Goal: Information Seeking & Learning: Check status

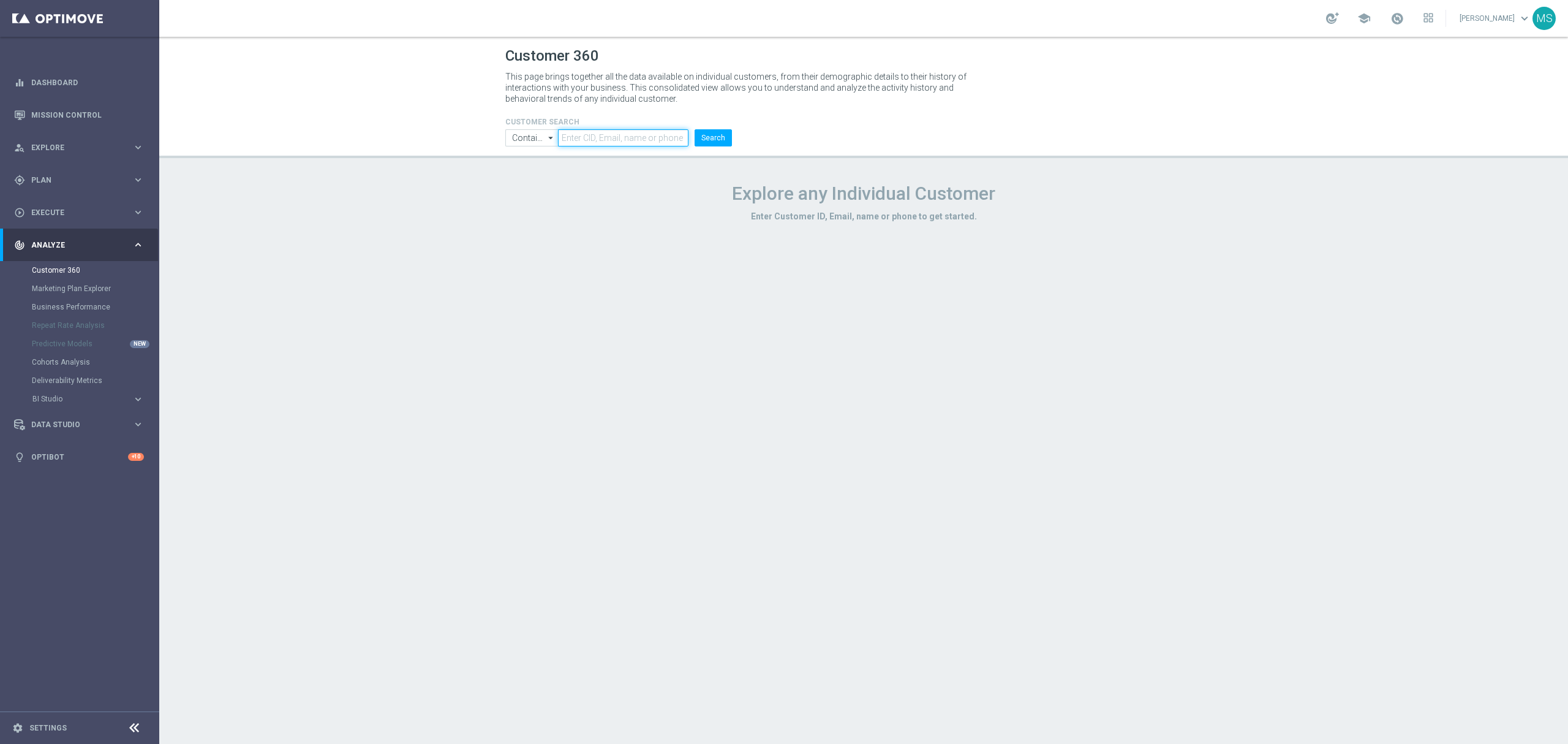
click at [652, 143] on input "text" at bounding box center [624, 137] width 131 height 17
paste input "3047460"
type input "3047460"
click at [516, 135] on input "Contains" at bounding box center [531, 137] width 52 height 17
click at [533, 177] on div "Equals" at bounding box center [523, 174] width 23 height 11
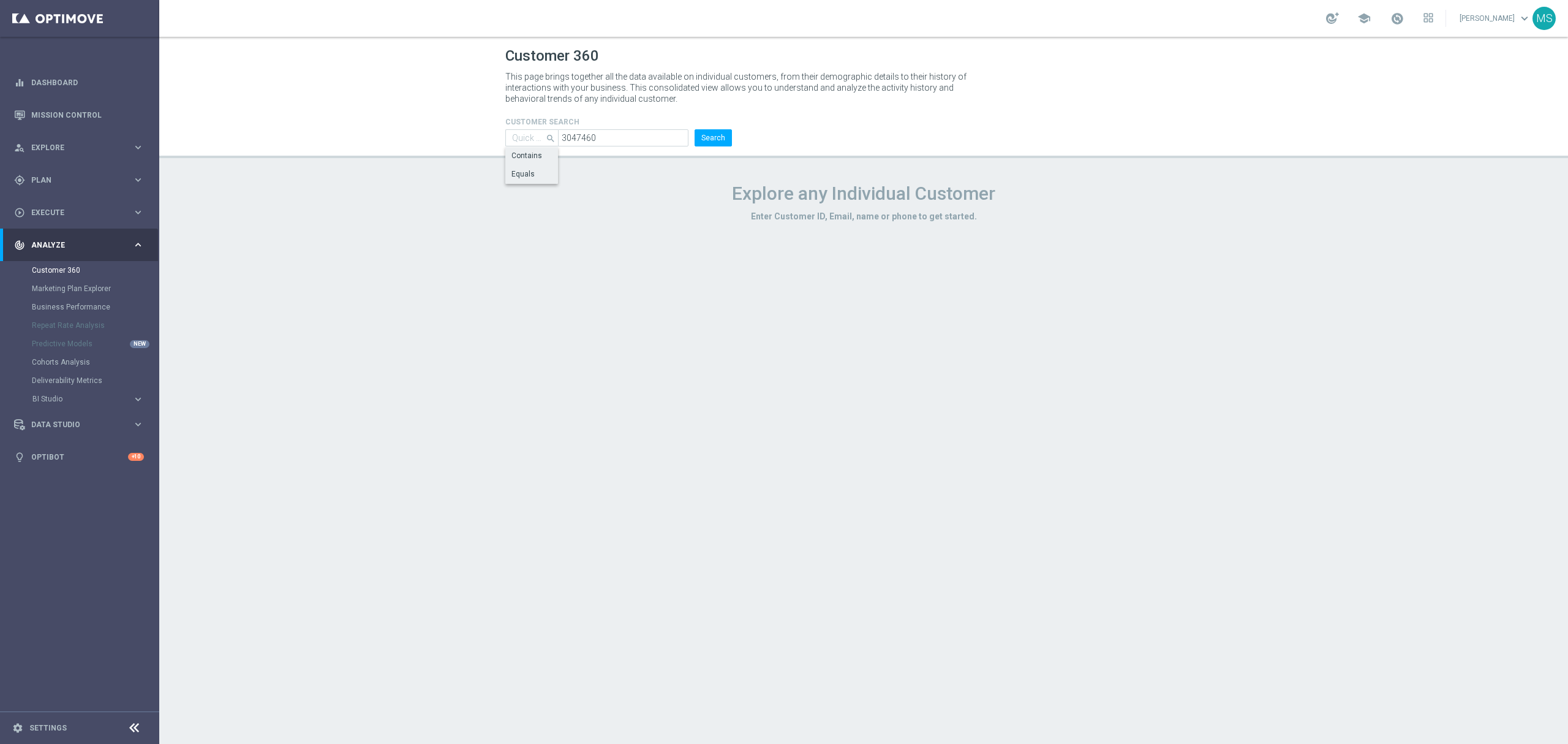
type input "Equals"
click at [699, 140] on button "Search" at bounding box center [713, 137] width 37 height 17
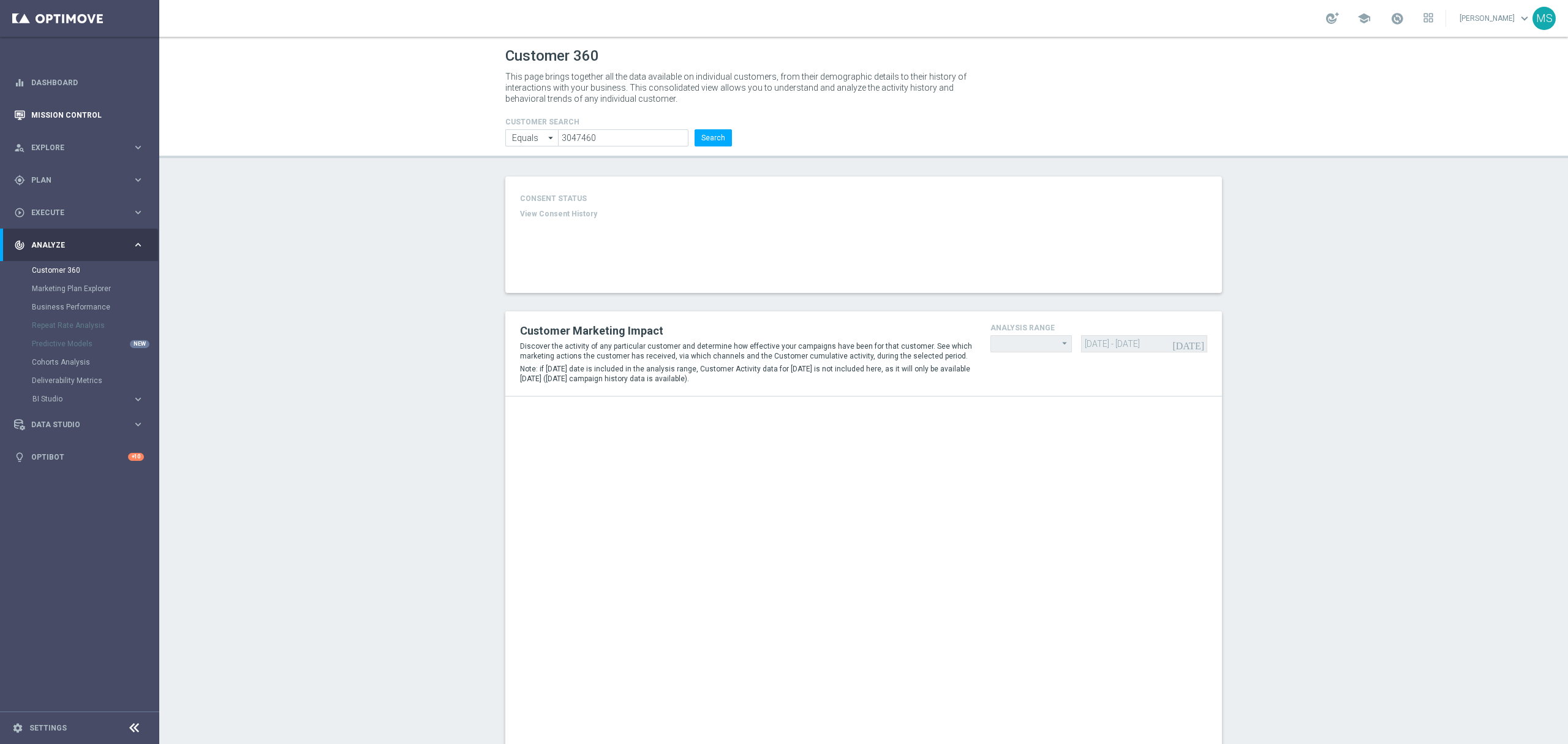
type input "Last 30 days"
type input "Deposit Amount"
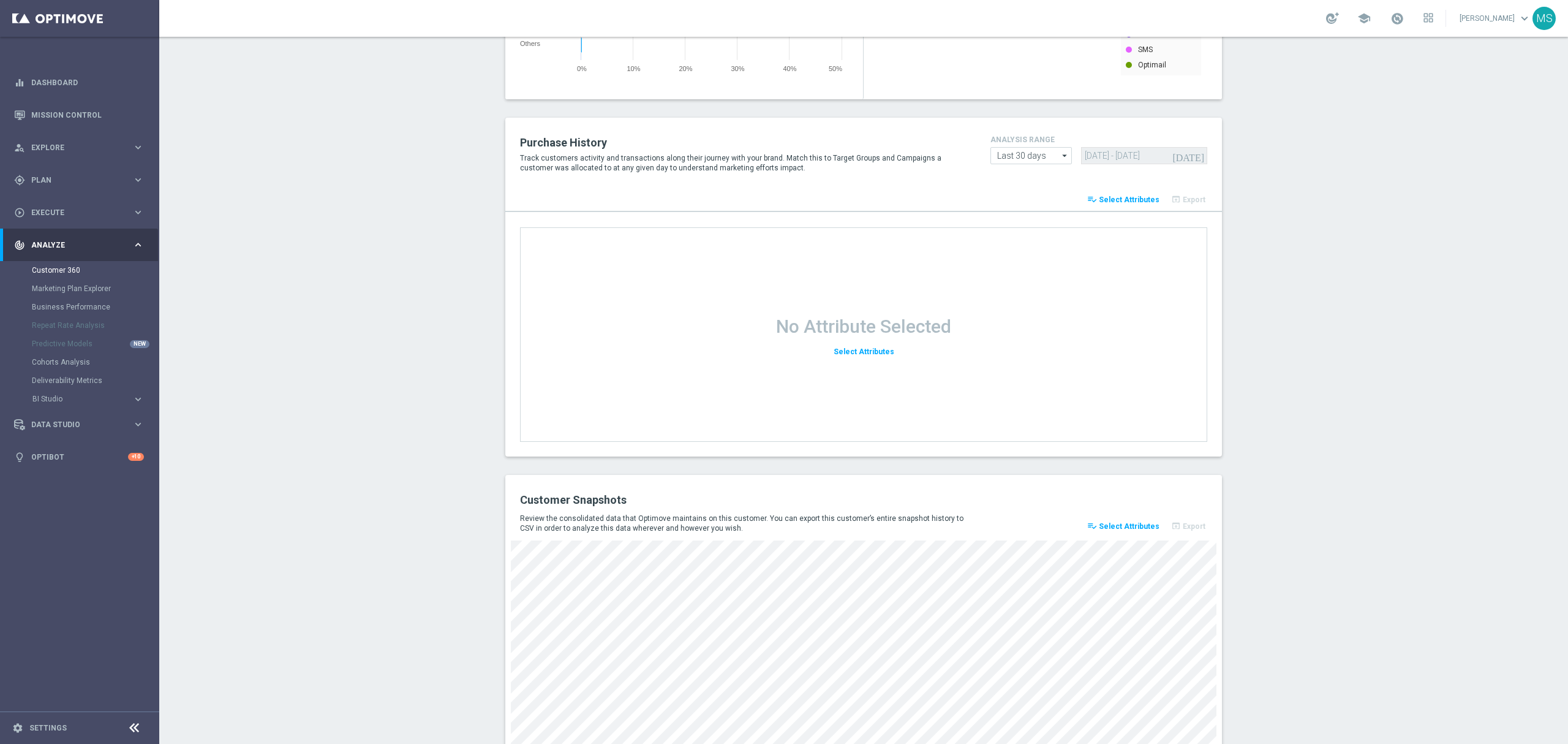
scroll to position [1385, 0]
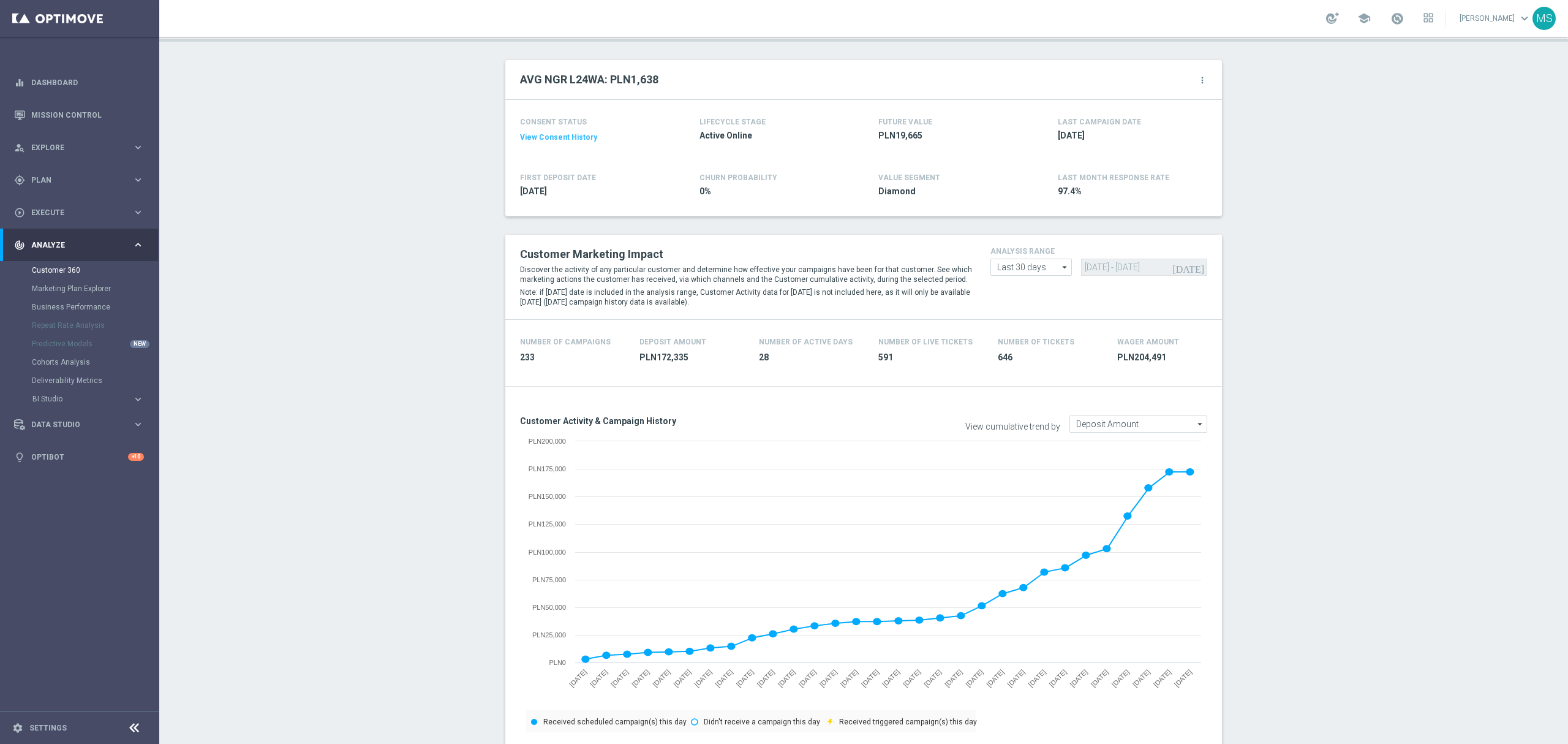
scroll to position [0, 0]
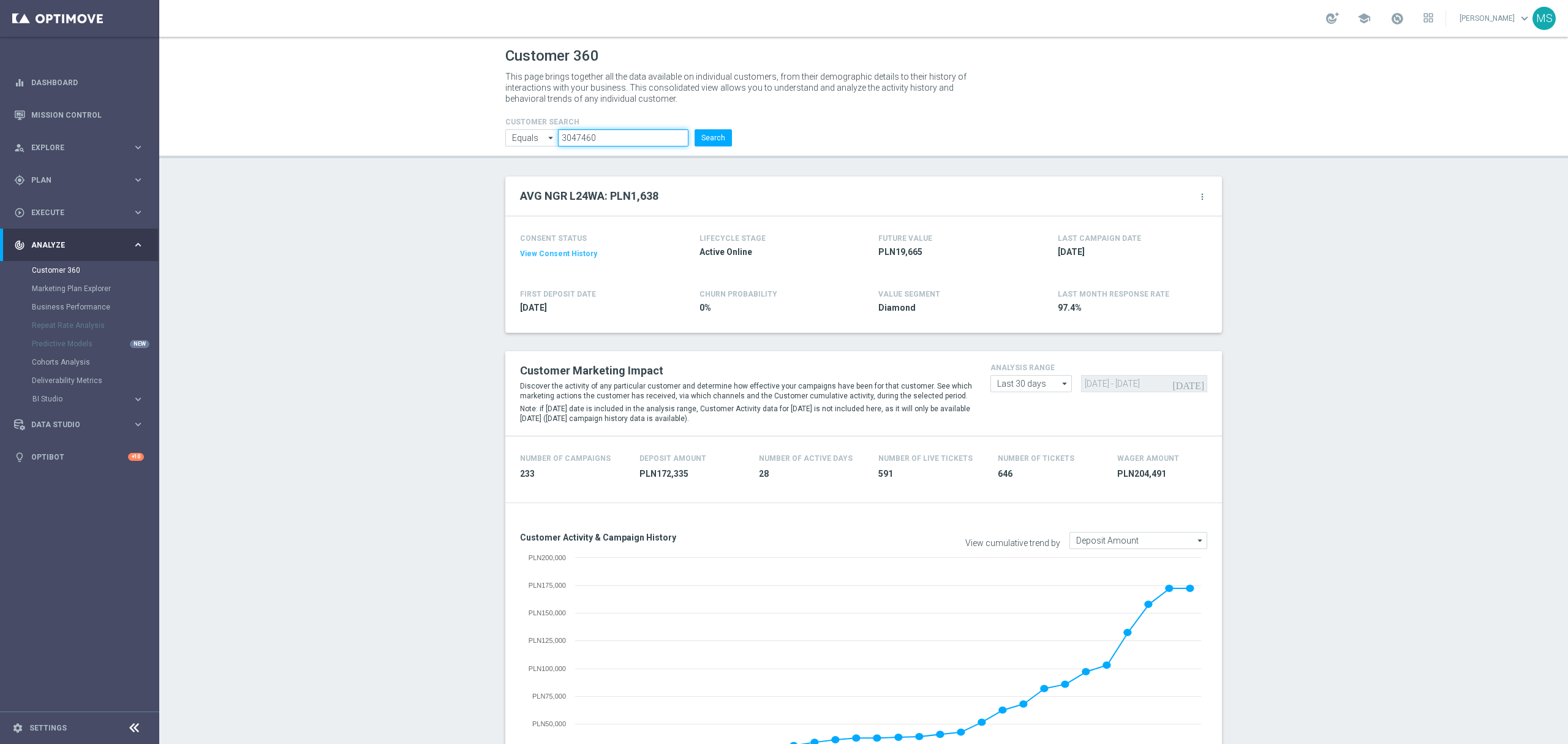
click at [628, 143] on input "3047460" at bounding box center [624, 137] width 131 height 17
paste input "800527"
click at [679, 134] on input "800527" at bounding box center [624, 137] width 131 height 17
type input "800527"
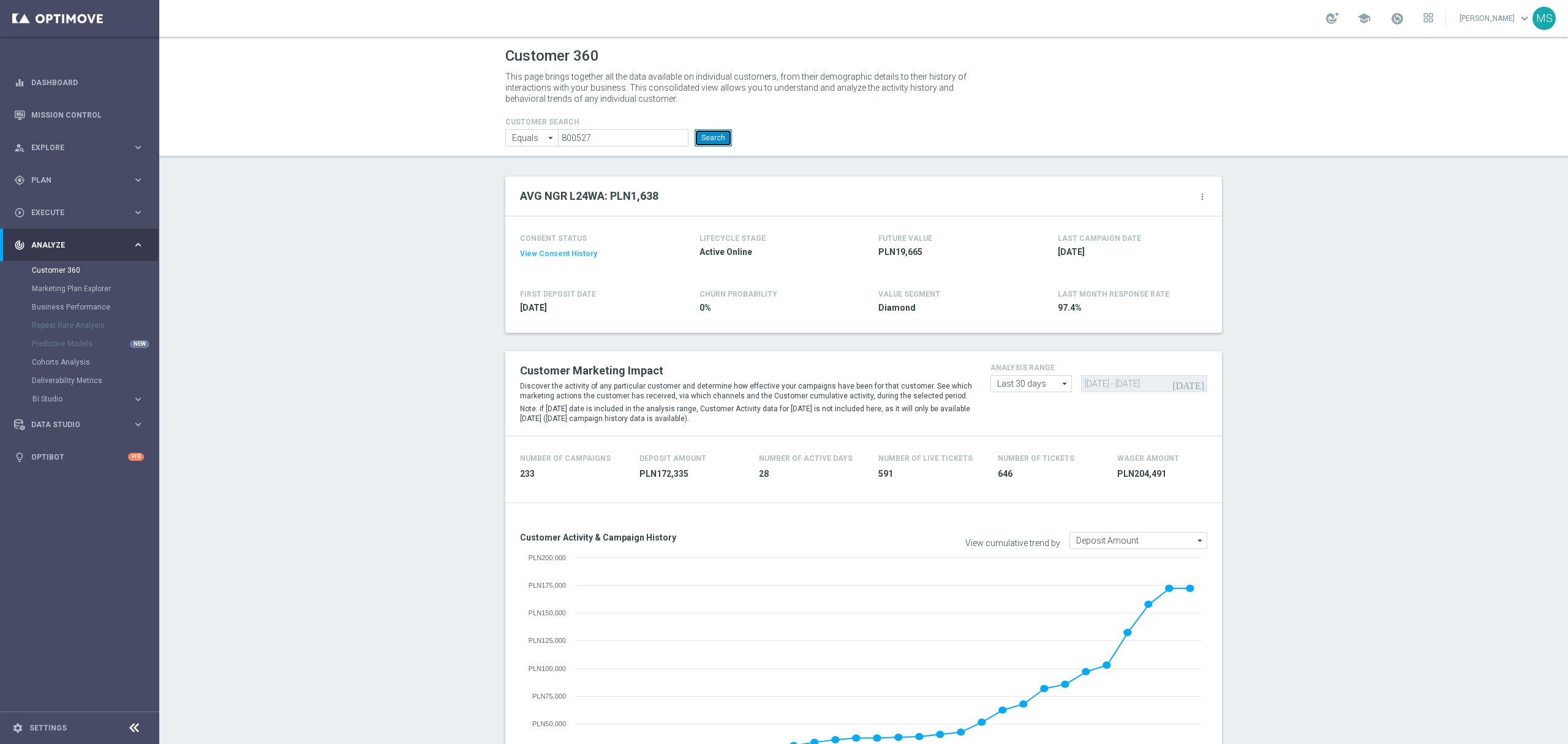
click at [703, 140] on button "Search" at bounding box center [713, 137] width 37 height 17
